Goal: Find specific page/section: Find specific page/section

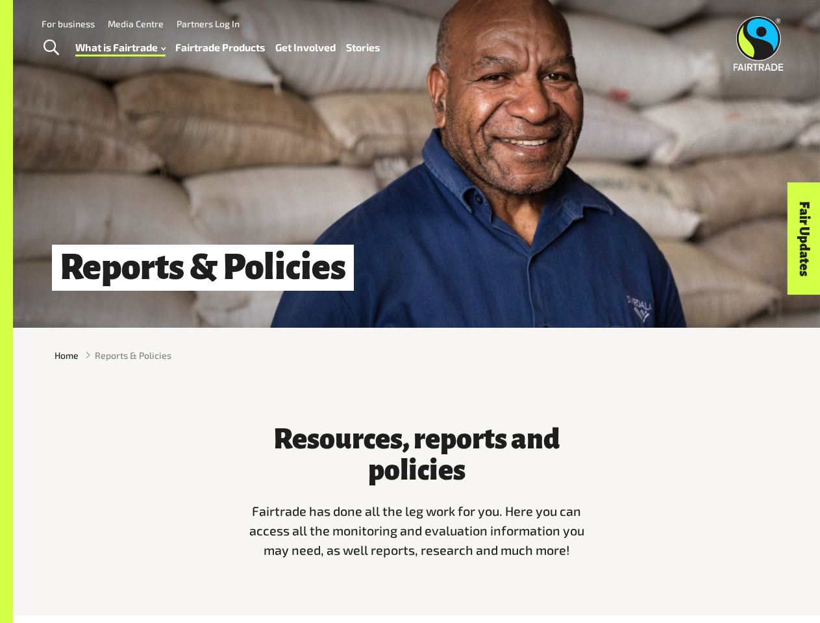
click at [51, 48] on span "Toggle Search" at bounding box center [51, 48] width 16 height 17
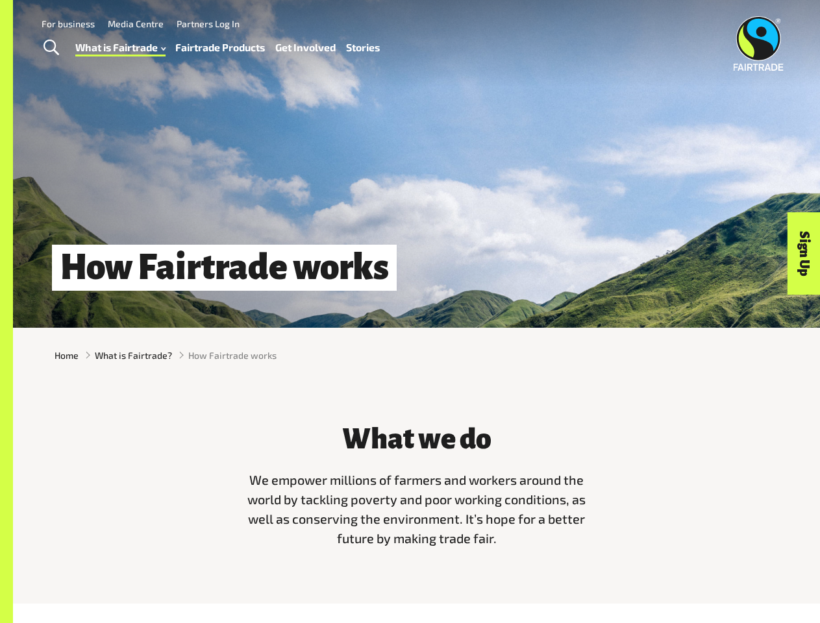
click at [51, 48] on span "Toggle Search" at bounding box center [51, 48] width 16 height 17
